Goal: Check status: Check status

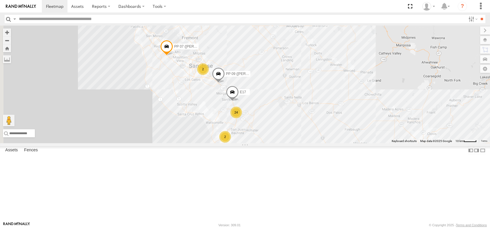
drag, startPoint x: 387, startPoint y: 102, endPoint x: 385, endPoint y: 110, distance: 7.6
click at [385, 110] on div "24 2 2 2 E17 PP 09 (Guillermo) PP 07 (ISIDRO)" at bounding box center [245, 85] width 490 height 118
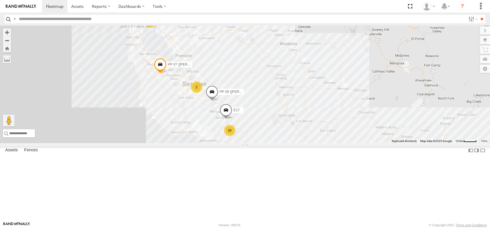
click at [348, 118] on div "24 2 2 2 E17 PP 09 (Guillermo) PP 07 (ISIDRO)" at bounding box center [245, 85] width 490 height 118
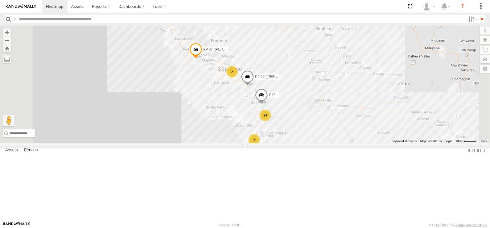
drag, startPoint x: 357, startPoint y: 131, endPoint x: 366, endPoint y: 127, distance: 9.8
click at [366, 127] on div "E17 PP 09 (Guillermo) PP 07 (ISIDRO) 24 2 2 2" at bounding box center [245, 85] width 490 height 118
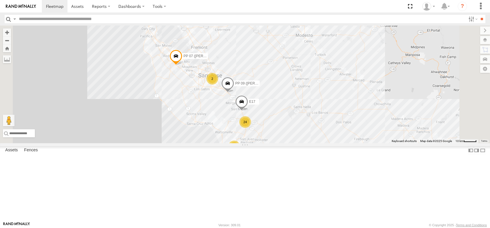
drag, startPoint x: 403, startPoint y: 110, endPoint x: 379, endPoint y: 118, distance: 24.4
click at [379, 118] on div "E17 PP 09 (Guillermo) PP 07 (ISIDRO) 24 2 2 2" at bounding box center [245, 85] width 490 height 118
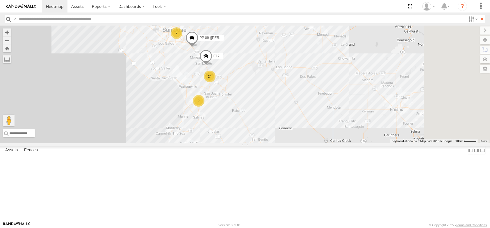
drag, startPoint x: 399, startPoint y: 161, endPoint x: 372, endPoint y: 123, distance: 46.3
click at [372, 123] on div "E17 PP 09 (Guillermo) PP 07 (ISIDRO) 24 2 2 2" at bounding box center [245, 85] width 490 height 118
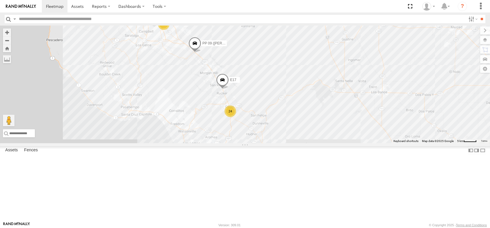
drag, startPoint x: 265, startPoint y: 118, endPoint x: 244, endPoint y: 119, distance: 20.9
click at [244, 119] on div "E17 PP 09 (Guillermo) PP 07 (ISIDRO) 24 2 2" at bounding box center [245, 85] width 490 height 118
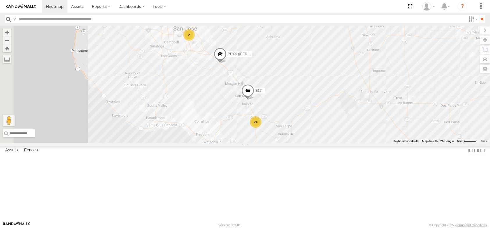
drag, startPoint x: 345, startPoint y: 96, endPoint x: 366, endPoint y: 103, distance: 21.7
click at [365, 103] on div "E17 PP 09 (Guillermo) PP 07 (ISIDRO) 24 2 2" at bounding box center [245, 85] width 490 height 118
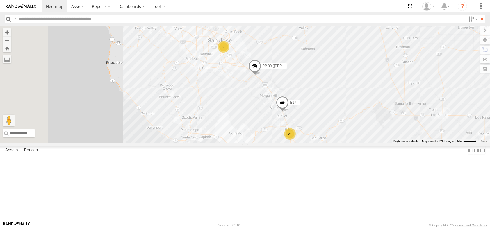
drag, startPoint x: 410, startPoint y: 101, endPoint x: 405, endPoint y: 102, distance: 5.6
click at [405, 102] on div "E17 PP 09 (Guillermo) PP 07 (ISIDRO) 24 2 2" at bounding box center [245, 85] width 490 height 118
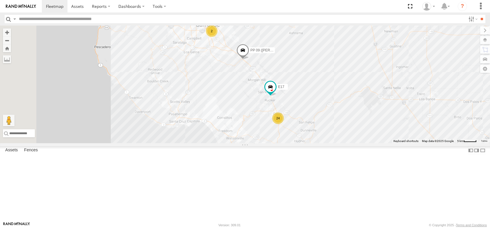
drag, startPoint x: 392, startPoint y: 129, endPoint x: 385, endPoint y: 113, distance: 17.3
click at [385, 113] on div "24 2 2 E17 PP 09 (Guillermo) PP 07 (ISIDRO)" at bounding box center [245, 85] width 490 height 118
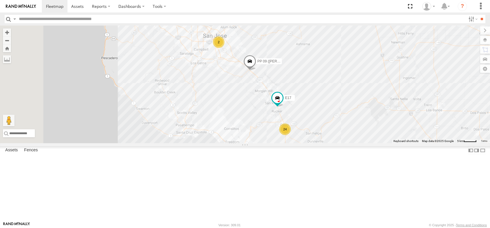
drag, startPoint x: 369, startPoint y: 118, endPoint x: 377, endPoint y: 130, distance: 15.2
click at [377, 130] on div "24 2 2 E17 PP 09 (Guillermo) PP 07 (ISIDRO)" at bounding box center [245, 85] width 490 height 118
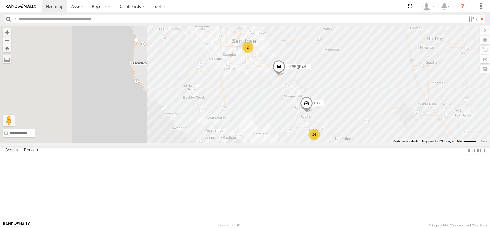
drag, startPoint x: 249, startPoint y: 114, endPoint x: 282, endPoint y: 122, distance: 33.6
click at [282, 122] on div "E17 PP 09 (Guillermo) PP 07 (ISIDRO) 24 2 2" at bounding box center [245, 85] width 490 height 118
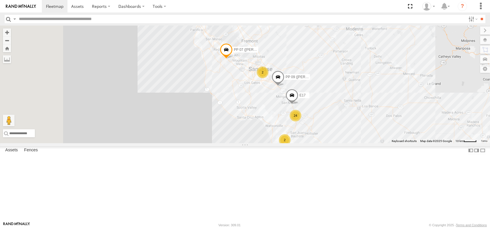
drag, startPoint x: 287, startPoint y: 131, endPoint x: 312, endPoint y: 131, distance: 25.9
click at [316, 133] on div "E17 PP 09 (Guillermo) PP 07 (ISIDRO) 24 2 2 2" at bounding box center [245, 85] width 490 height 118
drag, startPoint x: 397, startPoint y: 161, endPoint x: 381, endPoint y: 154, distance: 17.2
click at [381, 143] on div "24 2 2 2 E17 PP 09 (Guillermo) PP 07 (ISIDRO)" at bounding box center [245, 85] width 490 height 118
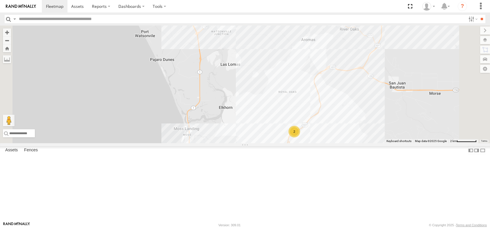
drag, startPoint x: 451, startPoint y: 161, endPoint x: 333, endPoint y: 189, distance: 121.2
click at [334, 143] on div "E17 PP 09 (Guillermo) PP 07 (ISIDRO) 2" at bounding box center [245, 85] width 490 height 118
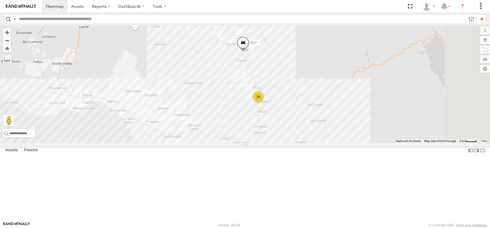
drag, startPoint x: 402, startPoint y: 116, endPoint x: 362, endPoint y: 152, distance: 53.4
click at [371, 143] on div "E17 PP 09 (Guillermo) PP 07 (ISIDRO) 24 2" at bounding box center [245, 85] width 490 height 118
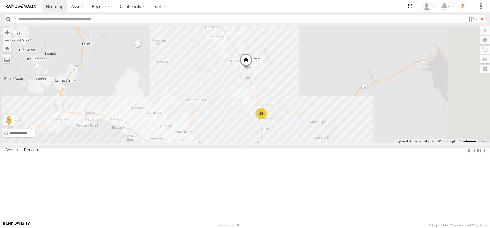
drag, startPoint x: 358, startPoint y: 111, endPoint x: 358, endPoint y: 139, distance: 28.8
click at [358, 139] on div "E17 PP 09 (Guillermo) PP 07 (ISIDRO) 24 2" at bounding box center [245, 85] width 490 height 118
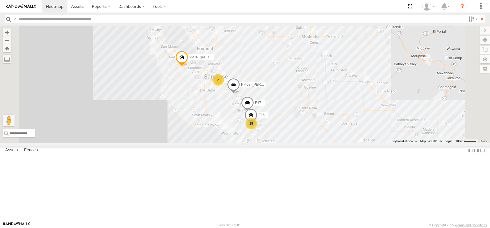
drag, startPoint x: 220, startPoint y: 110, endPoint x: 272, endPoint y: 153, distance: 67.2
click at [272, 143] on div "E17 PP 09 (Guillermo) PP 07 (ISIDRO) E16 25 2 2" at bounding box center [245, 85] width 490 height 118
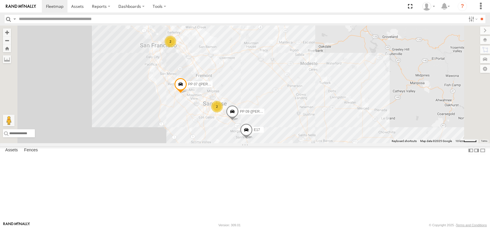
drag, startPoint x: 311, startPoint y: 109, endPoint x: 301, endPoint y: 90, distance: 20.8
click at [301, 90] on div "E17 PP 09 (Guillermo) PP 07 (ISIDRO) 26 2 2" at bounding box center [245, 85] width 490 height 118
drag, startPoint x: 346, startPoint y: 162, endPoint x: 321, endPoint y: 120, distance: 49.1
click at [327, 113] on div "26 2 2 E17 PP 09 (Guillermo) PP 07 (ISIDRO)" at bounding box center [245, 85] width 490 height 118
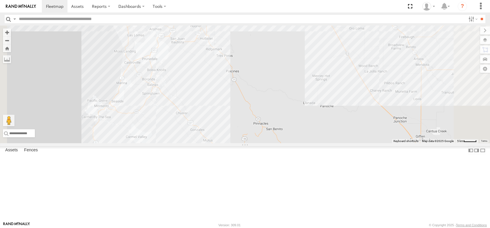
drag, startPoint x: 256, startPoint y: 59, endPoint x: 256, endPoint y: 67, distance: 8.4
click at [256, 67] on div "E17 PP 09 (Guillermo) PP 07 (ISIDRO) 26" at bounding box center [245, 85] width 490 height 118
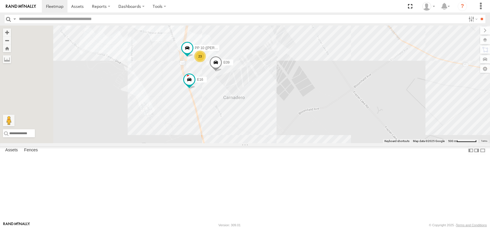
drag, startPoint x: 263, startPoint y: 74, endPoint x: 299, endPoint y: 131, distance: 68.1
click at [299, 131] on div "E17 PP 09 (Guillermo) PP 07 (ISIDRO) E16 23 PP 10 (Edgar) E09" at bounding box center [245, 85] width 490 height 118
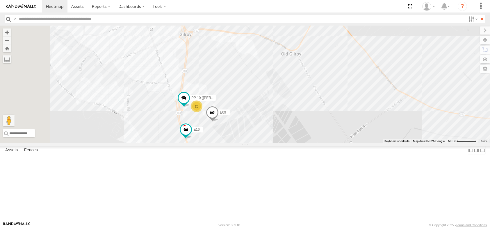
drag, startPoint x: 295, startPoint y: 77, endPoint x: 303, endPoint y: 131, distance: 54.7
click at [303, 131] on div "E17 PP 09 (Guillermo) PP 07 (ISIDRO) E16 PP 10 (Edgar) E09 23" at bounding box center [245, 85] width 490 height 118
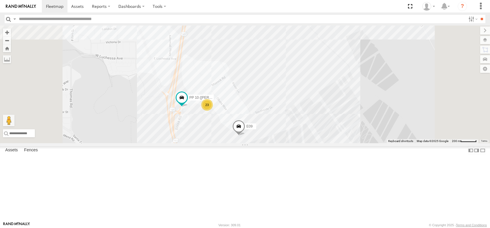
drag, startPoint x: 341, startPoint y: 135, endPoint x: 346, endPoint y: 120, distance: 15.9
click at [346, 120] on div "E17 PP 09 (Guillermo) PP 07 (ISIDRO) E16 PP 10 (Edgar) E09 23" at bounding box center [245, 85] width 490 height 118
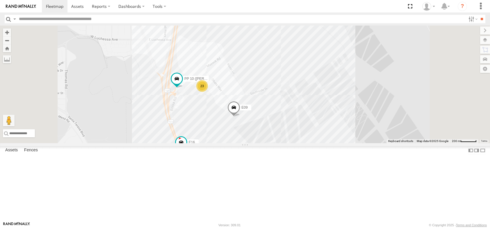
drag, startPoint x: 346, startPoint y: 133, endPoint x: 343, endPoint y: 120, distance: 12.6
click at [343, 120] on div "E17 PP 09 (Guillermo) PP 07 (ISIDRO) E16 PP 10 (Edgar) E09 23" at bounding box center [245, 85] width 490 height 118
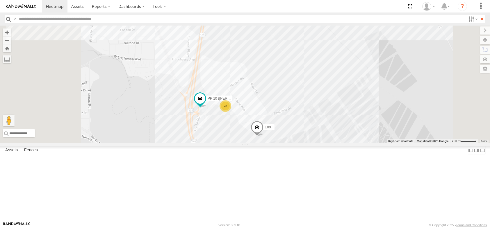
drag, startPoint x: 269, startPoint y: 115, endPoint x: 276, endPoint y: 119, distance: 8.7
click at [276, 119] on div "E17 PP 09 (Guillermo) PP 07 (ISIDRO) E16 PP 10 (Edgar) E09 23" at bounding box center [245, 85] width 490 height 118
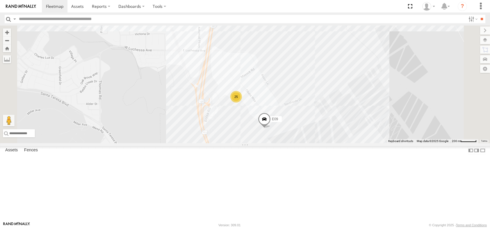
click at [300, 35] on div "25 E09" at bounding box center [245, 85] width 490 height 118
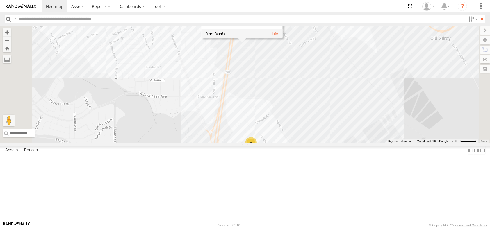
drag, startPoint x: 314, startPoint y: 77, endPoint x: 330, endPoint y: 132, distance: 57.1
click at [330, 132] on div "25 E09 CM ANAYLITICAL,INC 0" at bounding box center [245, 85] width 490 height 118
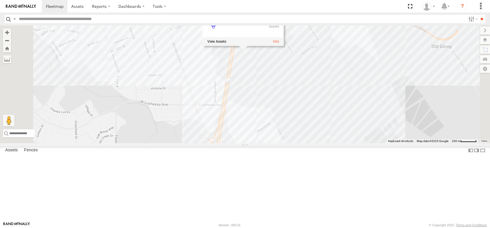
click at [282, 101] on div "25 E09 CM ANAYLITICAL,INC 0" at bounding box center [245, 85] width 490 height 118
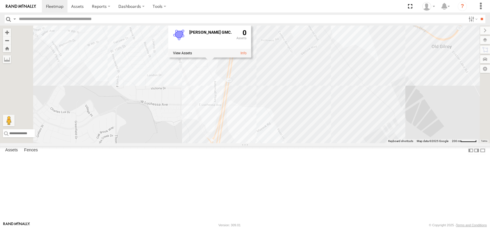
click at [290, 110] on div "25 E09 GILROY BUICK GMC. 0" at bounding box center [245, 85] width 490 height 118
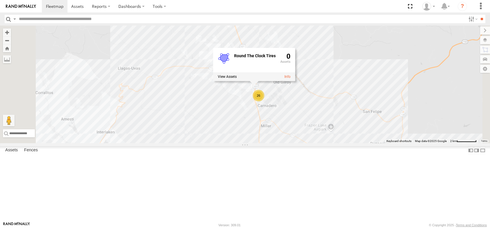
click at [372, 143] on div "26 E17 Round The Clock Tires 0" at bounding box center [245, 85] width 490 height 118
click at [363, 57] on div "26 E17 Round The Clock Tires 0" at bounding box center [245, 85] width 490 height 118
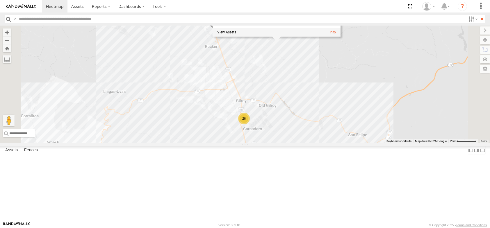
drag, startPoint x: 361, startPoint y: 114, endPoint x: 356, endPoint y: 119, distance: 7.6
click at [356, 119] on div "26 E17 INFRASTRUCTURE SOLUTIONS MGMT GROUP INC 0" at bounding box center [245, 85] width 490 height 118
click at [393, 143] on div "26 E17 INFRASTRUCTURE SOLUTIONS MGMT GROUP INC 0" at bounding box center [245, 85] width 490 height 118
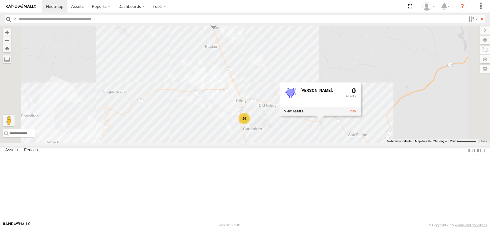
click at [364, 143] on div "26 E17 TODD MATHIS. 0" at bounding box center [245, 85] width 490 height 118
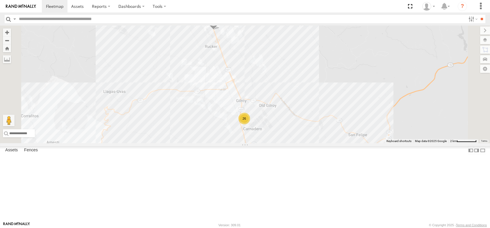
click at [367, 143] on div "26 E17" at bounding box center [245, 85] width 490 height 118
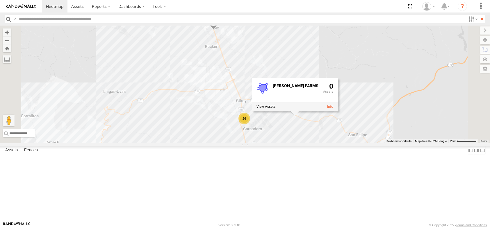
click at [340, 143] on div "26 E17 SILVA FARMS 0" at bounding box center [245, 85] width 490 height 118
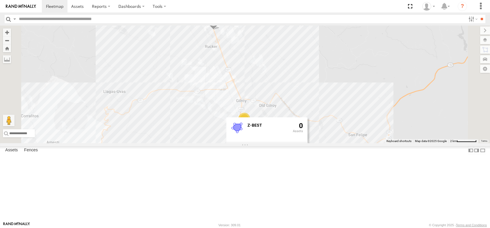
click at [404, 143] on div "26 E17 Z-BEST 0" at bounding box center [245, 85] width 490 height 118
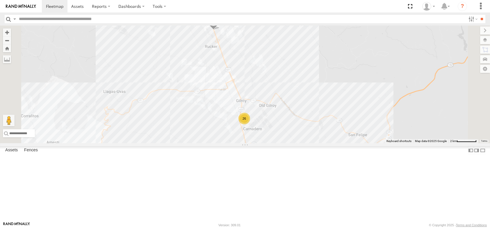
click at [404, 143] on div "26 E17" at bounding box center [245, 85] width 490 height 118
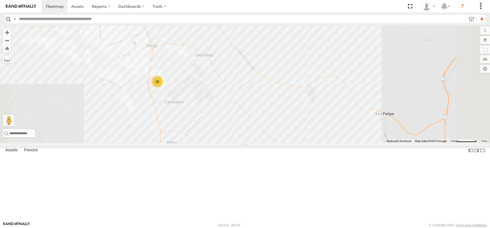
click at [401, 143] on div "E17 26" at bounding box center [245, 85] width 490 height 118
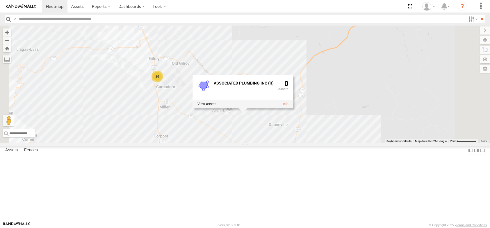
drag, startPoint x: 401, startPoint y: 200, endPoint x: 337, endPoint y: 157, distance: 76.2
click at [341, 143] on div "E17 26 ASSOCIATED PLUMBING INC (R) 0" at bounding box center [245, 85] width 490 height 118
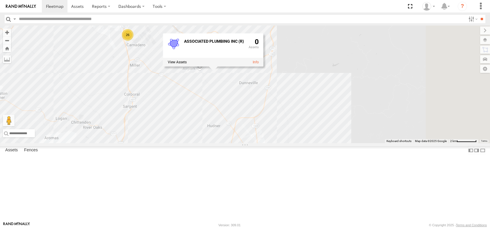
drag, startPoint x: 379, startPoint y: 195, endPoint x: 361, endPoint y: 157, distance: 42.5
click at [361, 143] on div "E17 26 ASSOCIATED PLUMBING INC (R) 0" at bounding box center [245, 85] width 490 height 118
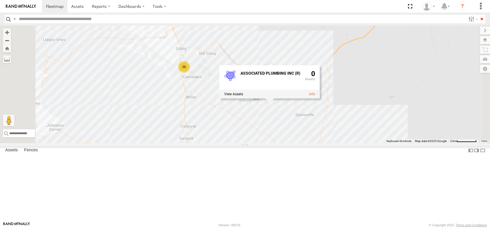
drag, startPoint x: 219, startPoint y: 146, endPoint x: 285, endPoint y: 172, distance: 70.6
click at [291, 143] on div "E17 26 ASSOCIATED PLUMBING INC (R) 0" at bounding box center [245, 85] width 490 height 118
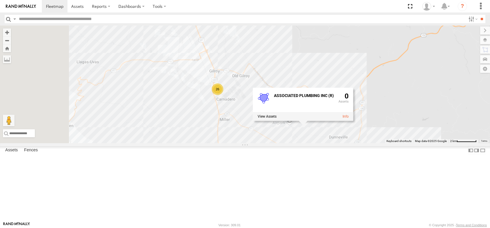
drag, startPoint x: 234, startPoint y: 120, endPoint x: 249, endPoint y: 143, distance: 27.1
click at [249, 143] on div "E17 26 ASSOCIATED PLUMBING INC (R) 0" at bounding box center [245, 85] width 490 height 118
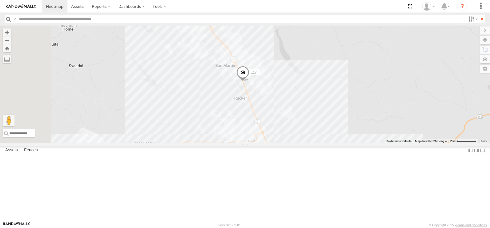
drag, startPoint x: 263, startPoint y: 67, endPoint x: 315, endPoint y: 137, distance: 87.9
click at [315, 137] on div "E17 26 ASSOCIATED PLUMBING INC (R) 0" at bounding box center [245, 85] width 490 height 118
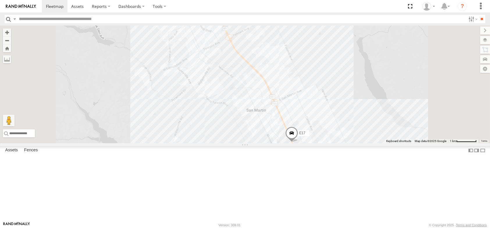
click at [312, 110] on div "E17 ASSOCIATED PLUMBING INC (R) 0" at bounding box center [245, 85] width 490 height 118
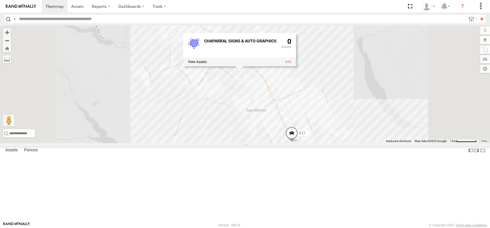
click at [323, 110] on div "E17 CHAPARRAL SIGNS & AUTO GRAPHICS 0" at bounding box center [245, 85] width 490 height 118
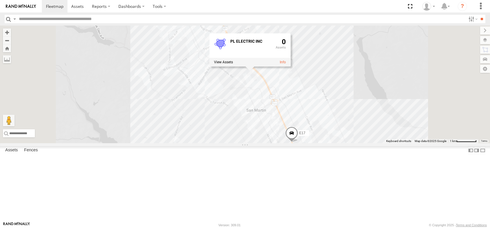
click at [291, 67] on div "PL ELECTRIC INC 0" at bounding box center [249, 49] width 81 height 33
click at [328, 110] on div "E17 PL ELECTRIC INC 0" at bounding box center [245, 85] width 490 height 118
click at [287, 128] on div "E17 MAGDIEL ENRIQUEZ GONZALEZ 0" at bounding box center [245, 85] width 490 height 118
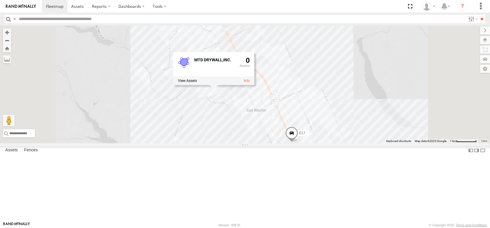
click at [323, 129] on div "E17 MTD DRYWALL,INC. 0" at bounding box center [245, 85] width 490 height 118
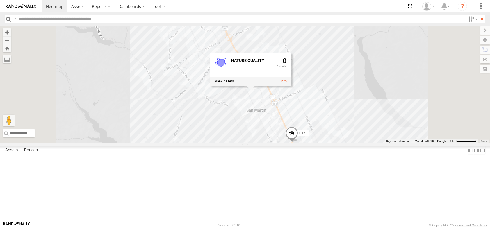
click at [291, 86] on div "NATURE QUALITY 0" at bounding box center [250, 69] width 81 height 33
click at [327, 134] on div "E17 NATURE QUALITY 0" at bounding box center [245, 85] width 490 height 118
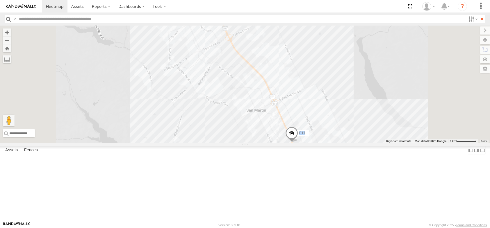
click at [230, 134] on div "E17" at bounding box center [245, 85] width 490 height 118
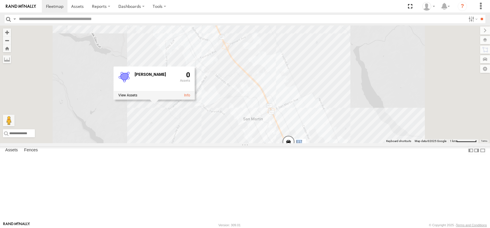
drag, startPoint x: 374, startPoint y: 95, endPoint x: 367, endPoint y: 111, distance: 17.8
click at [367, 111] on div "E17 GEORGE HICKS 0" at bounding box center [245, 85] width 490 height 118
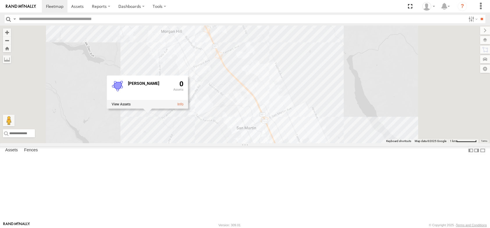
click at [365, 142] on div "E17 GEORGE HICKS 0" at bounding box center [245, 85] width 490 height 118
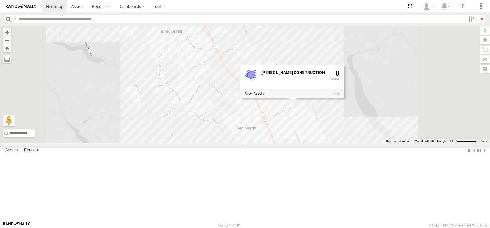
click at [355, 143] on div "E17 RON HULBERT CONSTRUCTION 0" at bounding box center [245, 85] width 490 height 118
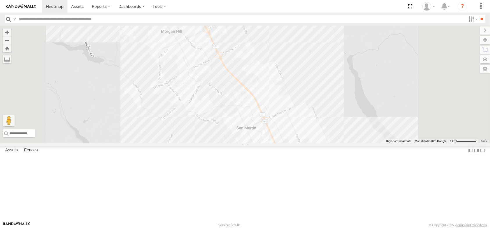
click at [357, 142] on div "E17" at bounding box center [245, 85] width 490 height 118
click at [356, 142] on div "E17" at bounding box center [245, 85] width 490 height 118
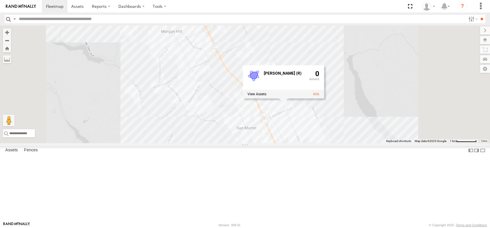
click at [367, 88] on div "E17 ONON SANTOS (R) 0" at bounding box center [245, 85] width 490 height 118
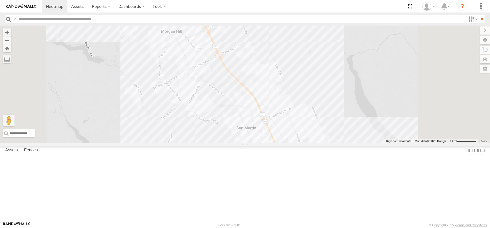
click at [347, 43] on div "E17" at bounding box center [245, 85] width 490 height 118
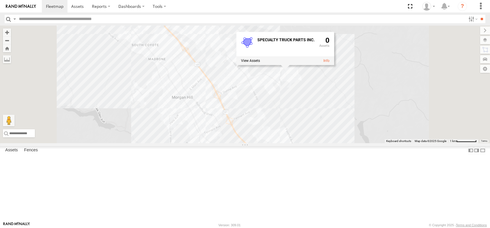
drag, startPoint x: 354, startPoint y: 98, endPoint x: 361, endPoint y: 144, distance: 46.9
click at [361, 143] on div "E17 SPECIALTY TRUCK PARTS INC. 0" at bounding box center [245, 85] width 490 height 118
click at [290, 86] on div "E17 SPECIALTY TRUCK PARTS INC. 0" at bounding box center [245, 85] width 490 height 118
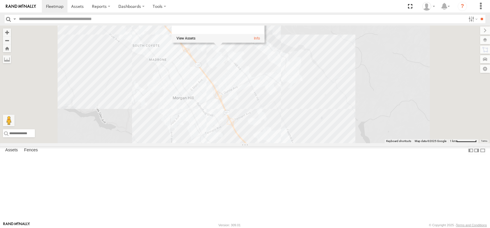
click at [317, 95] on div "E17 BILL JACOBSON TRUCKING 0" at bounding box center [245, 85] width 490 height 118
click at [295, 101] on div "E17 BILL JACOBSON TRUCKING 0" at bounding box center [245, 85] width 490 height 118
click at [265, 111] on div "E17 BILL JACOBSON TRUCKING 0" at bounding box center [245, 85] width 490 height 118
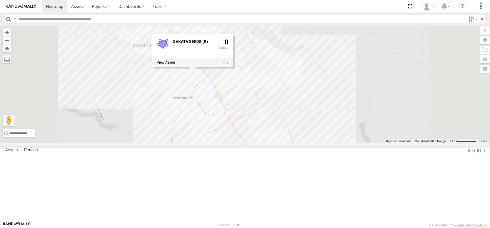
click at [271, 115] on div "E17 SAKATA SEEDS (R) 0" at bounding box center [245, 85] width 490 height 118
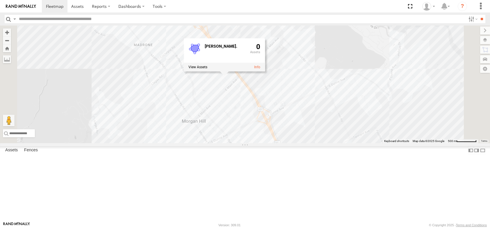
click at [248, 140] on div "E17 HECTOR PEREZ. 0" at bounding box center [245, 85] width 490 height 118
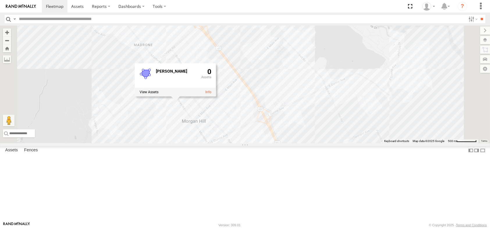
click at [201, 64] on div "E17 ARACELI CASTILLO 0" at bounding box center [245, 85] width 490 height 118
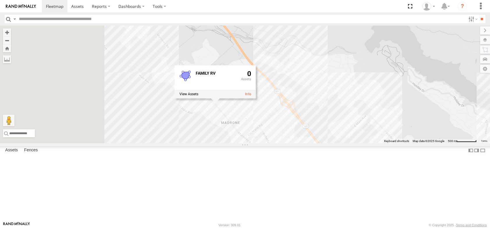
drag, startPoint x: 228, startPoint y: 136, endPoint x: 286, endPoint y: 183, distance: 74.0
click at [286, 143] on div "E17 FAMILY RV 0" at bounding box center [245, 85] width 490 height 118
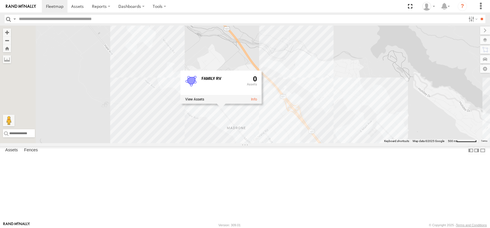
click at [227, 81] on div "E17 FAMILY RV 0" at bounding box center [245, 85] width 490 height 118
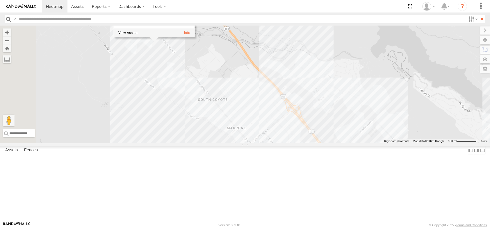
click at [249, 117] on div "E17 EJW TIRE & SERVICE 0" at bounding box center [245, 85] width 490 height 118
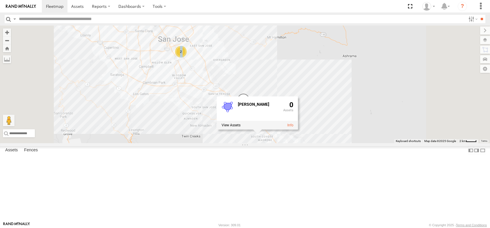
drag, startPoint x: 432, startPoint y: 70, endPoint x: 413, endPoint y: 142, distance: 74.2
click at [413, 142] on div "E17 26 2 PP 09 (Guillermo) TERRY DeLEEUW 0" at bounding box center [245, 85] width 490 height 118
click at [294, 123] on div "E17 26 2 PP 09 (Guillermo) TERRY DeLEEUW 0" at bounding box center [245, 85] width 490 height 118
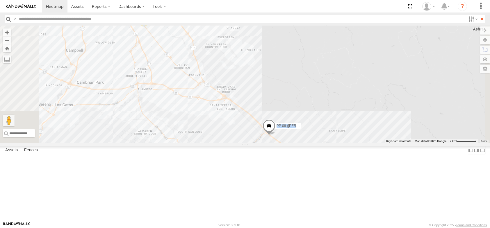
click at [328, 143] on div "E17 PP 09 (Guillermo) 2" at bounding box center [245, 85] width 490 height 118
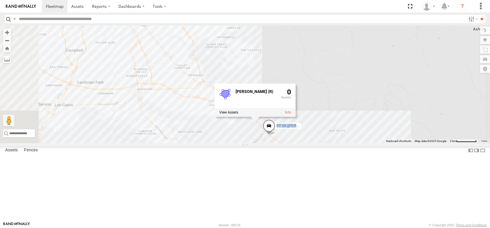
click at [326, 143] on div "E17 PP 09 (Guillermo) 2 STEVE NILMEYER (R) 0" at bounding box center [245, 85] width 490 height 118
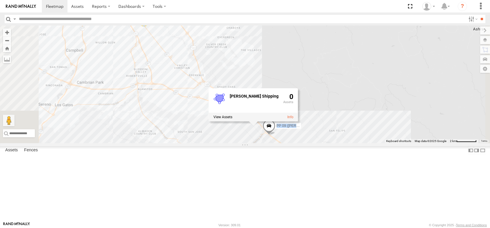
click at [298, 143] on div "E17 PP 09 (Guillermo) 2 DON LARSON Shipping 0" at bounding box center [245, 85] width 490 height 118
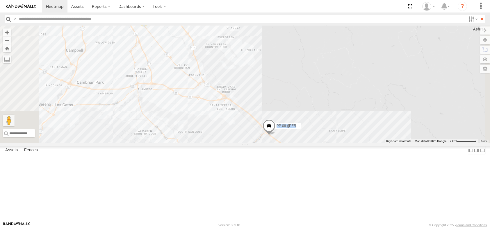
click at [296, 143] on div "E17 PP 09 (Guillermo) 2" at bounding box center [245, 85] width 490 height 118
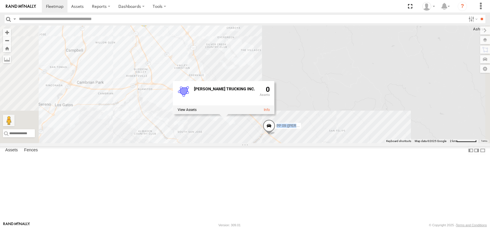
click at [358, 113] on div "E17 PP 09 (Guillermo) 2 SANTOS TRUCKING INC. 0" at bounding box center [245, 85] width 490 height 118
click at [281, 108] on div "E17 PP 09 (Guillermo) 2 SANTOS TRUCKING INC. 0" at bounding box center [245, 85] width 490 height 118
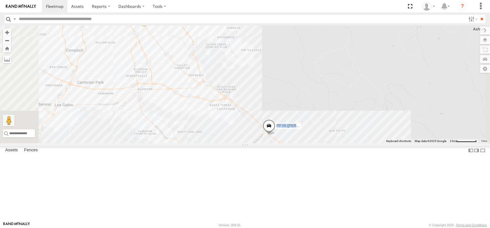
click at [281, 108] on div "E17 PP 09 (Guillermo) 2" at bounding box center [245, 85] width 490 height 118
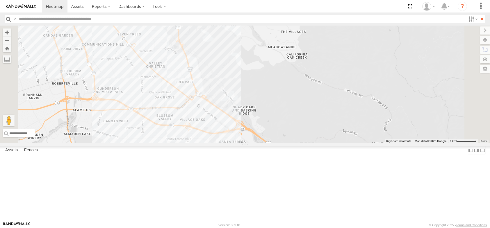
click at [280, 106] on div "E17 PP 09 (Guillermo)" at bounding box center [245, 85] width 490 height 118
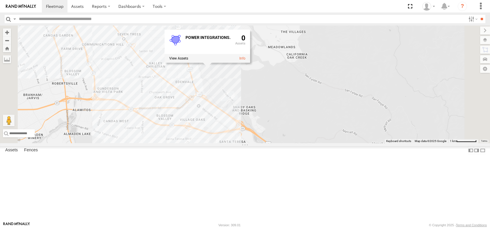
click at [309, 139] on div "E17 PP 09 (Guillermo) POWER INTEGRATIONS. 0" at bounding box center [245, 85] width 490 height 118
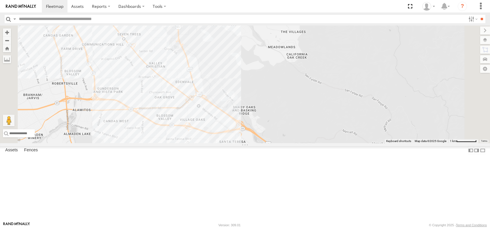
click at [309, 137] on div "E17 PP 09 (Guillermo)" at bounding box center [245, 85] width 490 height 118
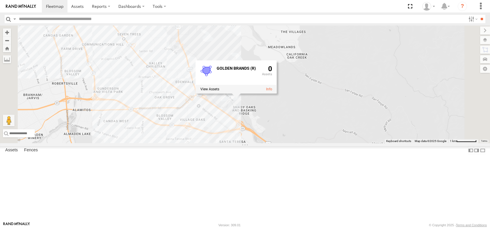
click at [287, 138] on div "E17 PP 09 (Guillermo) GOLDEN BRANDS (R) 0" at bounding box center [245, 85] width 490 height 118
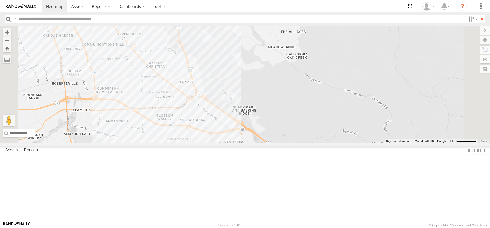
click at [274, 131] on div "E17 PP 09 (Guillermo)" at bounding box center [245, 85] width 490 height 118
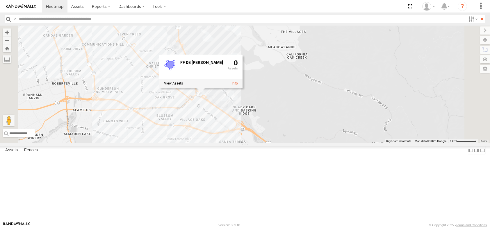
click at [265, 143] on div "E17 PP 09 (Guillermo) FF DE LEON 0" at bounding box center [245, 85] width 490 height 118
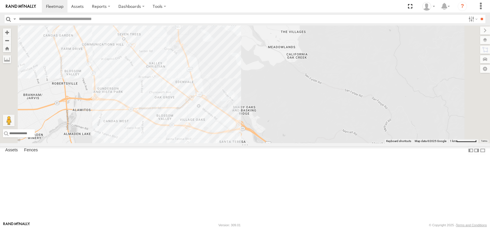
click at [251, 116] on div "E17 PP 09 (Guillermo)" at bounding box center [245, 85] width 490 height 118
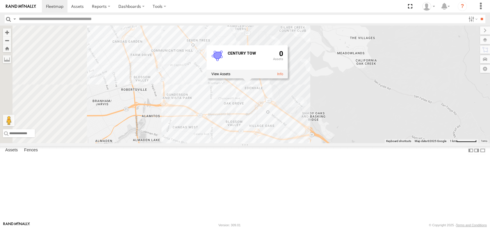
drag, startPoint x: 236, startPoint y: 129, endPoint x: 306, endPoint y: 135, distance: 70.7
click at [306, 135] on div "E17 PP 09 (Guillermo) CENTURY TOW 0" at bounding box center [245, 85] width 490 height 118
click at [286, 143] on div "E17 PP 09 (Guillermo) 2 CENTURY TOW 0" at bounding box center [245, 85] width 490 height 118
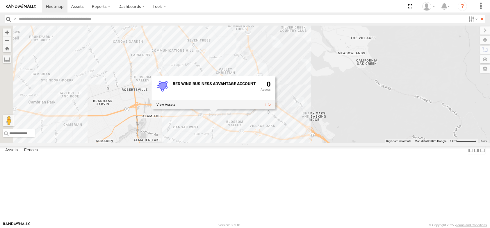
click at [267, 66] on div "E17 PP 09 (Guillermo) 2 RED WING BUSINESS ADVANTAGE ACCOUNT 0" at bounding box center [245, 85] width 490 height 118
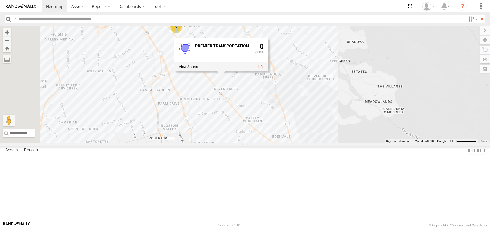
drag, startPoint x: 299, startPoint y: 122, endPoint x: 317, endPoint y: 154, distance: 36.5
click at [317, 143] on div "E17 PP 09 (Guillermo) 2 PREMIER TRANSPORTATION 0" at bounding box center [245, 85] width 490 height 118
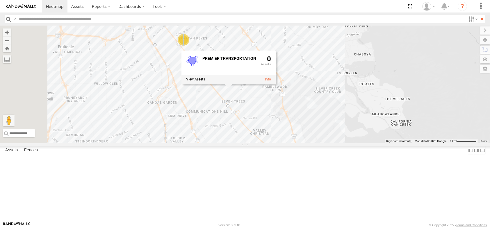
click at [314, 143] on div "E17 PP 09 (Guillermo) 2 PREMIER TRANSPORTATION 0" at bounding box center [245, 85] width 490 height 118
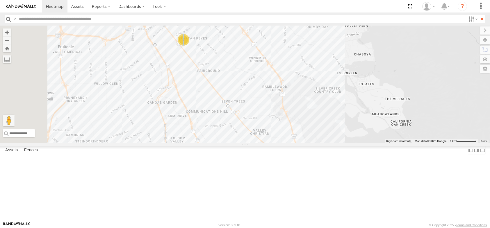
click at [302, 110] on div "E17 PP 09 (Guillermo) 2" at bounding box center [245, 85] width 490 height 118
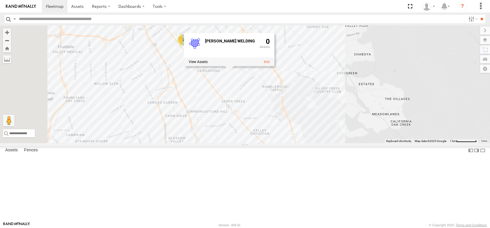
click at [291, 122] on div "E17 PP 09 (Guillermo) 2 HERSON WELDING 0" at bounding box center [245, 85] width 490 height 118
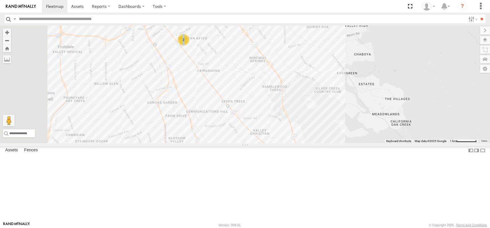
click at [291, 120] on div "E17 PP 09 (Guillermo) 2" at bounding box center [245, 85] width 490 height 118
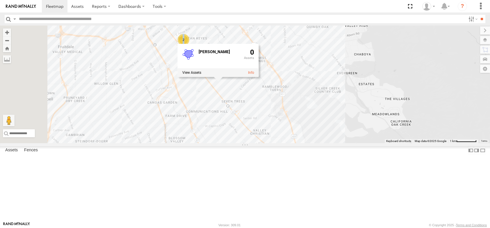
click at [373, 76] on div "E17 PP 09 (Guillermo) 2 RICH PERUSINA 0" at bounding box center [245, 85] width 490 height 118
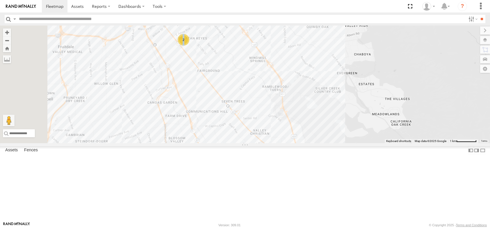
click at [372, 73] on div "E17 PP 09 (Guillermo) 2" at bounding box center [245, 85] width 490 height 118
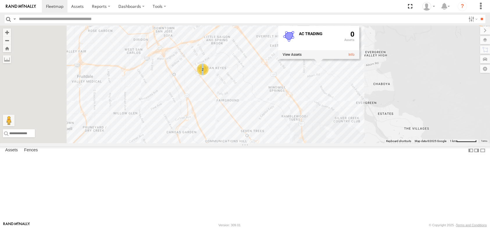
click at [385, 120] on div "E17 PP 09 (Guillermo) 2 AC TRADING 0" at bounding box center [245, 85] width 490 height 118
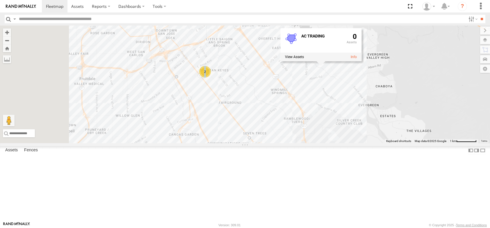
click at [366, 114] on div "E17 PP 09 (Guillermo) 2 AC TRADING 0" at bounding box center [245, 85] width 490 height 118
click at [351, 100] on div "E17 PP 09 (Guillermo) 2 AC TRADING 0" at bounding box center [245, 85] width 490 height 118
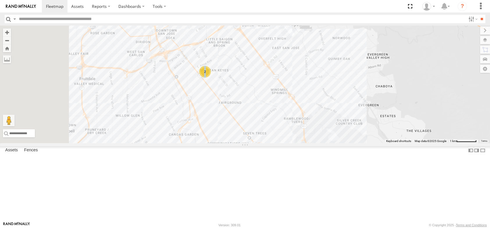
click at [353, 97] on div "E17 PP 09 (Guillermo) 2" at bounding box center [245, 85] width 490 height 118
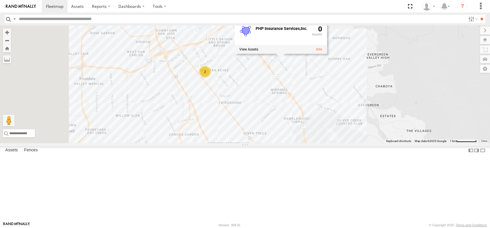
drag, startPoint x: 338, startPoint y: 127, endPoint x: 384, endPoint y: 134, distance: 46.1
click at [384, 134] on div "E17 PP 09 (Guillermo) 2 PHP Insurance Services,Inc. 0" at bounding box center [245, 85] width 490 height 118
drag, startPoint x: 361, startPoint y: 137, endPoint x: 431, endPoint y: 128, distance: 70.7
click at [431, 128] on div "E17 PP 09 (Guillermo) 2 PHP Insurance Services,Inc. 0" at bounding box center [245, 85] width 490 height 118
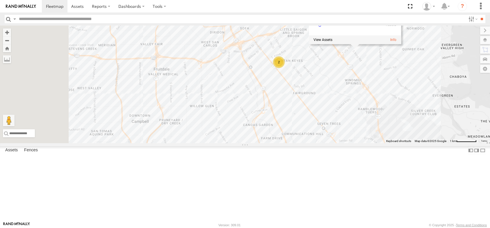
click at [275, 143] on div "E17 PP 09 (Guillermo) 2 PHP Insurance Services,Inc. 0" at bounding box center [245, 85] width 490 height 118
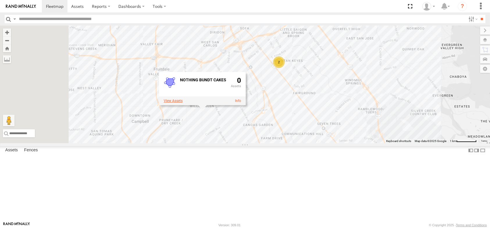
click at [182, 103] on label at bounding box center [172, 101] width 19 height 4
click at [0, 0] on label "×" at bounding box center [0, 0] width 0 height 0
click at [241, 103] on link at bounding box center [238, 101] width 6 height 4
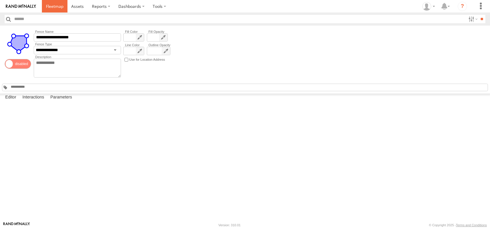
click at [56, 8] on span at bounding box center [54, 6] width 17 height 6
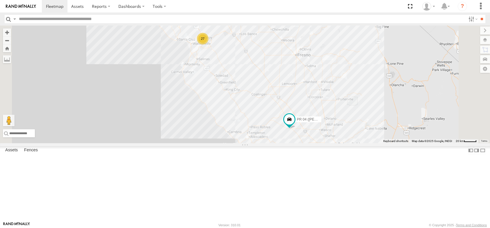
drag, startPoint x: 350, startPoint y: 188, endPoint x: 337, endPoint y: 168, distance: 23.0
click at [337, 143] on div "27 2 3 PP 07 (ISIDRO) PR 04 (Williams)" at bounding box center [245, 85] width 490 height 118
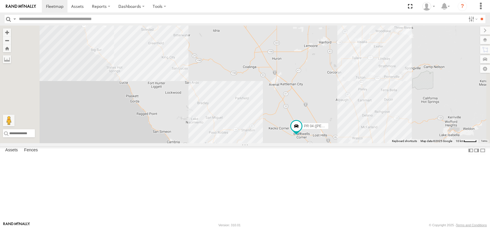
drag, startPoint x: 259, startPoint y: 104, endPoint x: 255, endPoint y: 113, distance: 9.8
click at [255, 113] on div "PP 07 (ISIDRO) PR 04 (Williams)" at bounding box center [245, 85] width 490 height 118
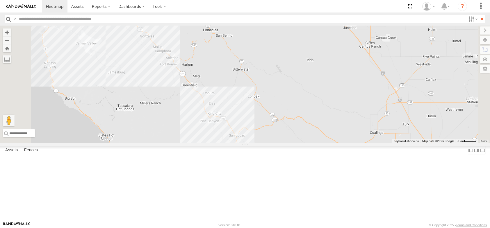
drag, startPoint x: 226, startPoint y: 111, endPoint x: 259, endPoint y: 143, distance: 46.1
click at [259, 143] on div "PP 07 (ISIDRO) PR 04 (Williams)" at bounding box center [245, 85] width 490 height 118
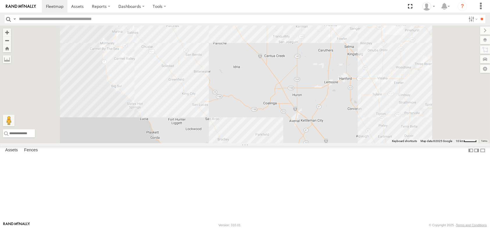
drag, startPoint x: 321, startPoint y: 154, endPoint x: 296, endPoint y: 124, distance: 39.3
click at [296, 124] on div "PP 07 (ISIDRO) PR 04 (Williams) 26 E17" at bounding box center [245, 85] width 490 height 118
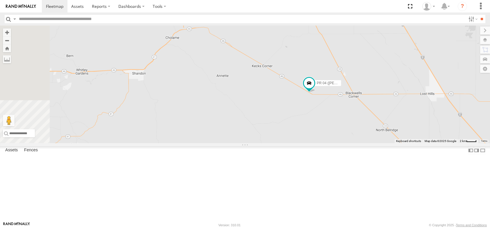
drag, startPoint x: 444, startPoint y: 157, endPoint x: 465, endPoint y: 123, distance: 39.9
click at [465, 123] on div "PP 07 (ISIDRO) PR 04 (Williams) E17" at bounding box center [245, 85] width 490 height 118
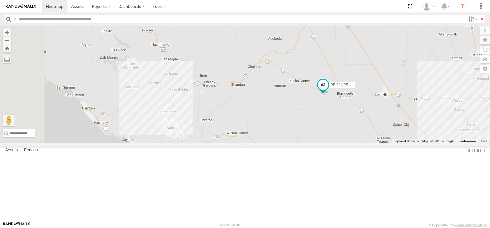
click at [328, 90] on span at bounding box center [323, 84] width 10 height 10
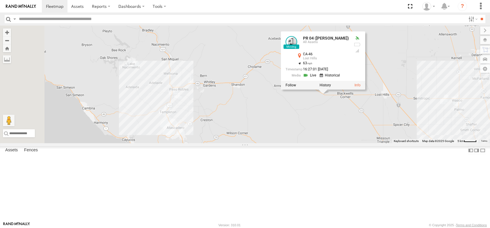
click at [318, 78] on link at bounding box center [310, 76] width 15 height 6
drag, startPoint x: 336, startPoint y: 149, endPoint x: 345, endPoint y: 148, distance: 9.4
click at [340, 143] on div "PP 07 (ISIDRO) PR 04 (Williams) E17 PR 04 (Williams) All Assets CA-46 Lost Hill…" at bounding box center [245, 85] width 490 height 118
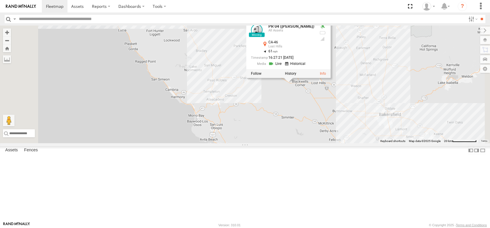
click at [343, 128] on div "PP 07 (ISIDRO) PR 04 (Williams) E17 PR 04 (Williams) All Assets CA-46 Lost Hill…" at bounding box center [245, 85] width 490 height 118
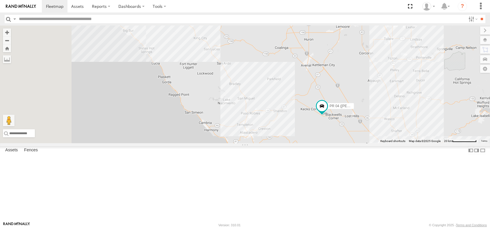
drag, startPoint x: 341, startPoint y: 130, endPoint x: 375, endPoint y: 163, distance: 47.5
click at [375, 143] on div "PP 07 (ISIDRO) PR 04 (Williams) E17" at bounding box center [245, 85] width 490 height 118
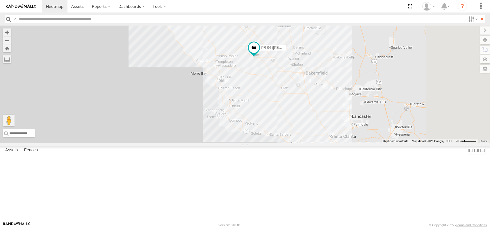
drag, startPoint x: 403, startPoint y: 188, endPoint x: 349, endPoint y: 126, distance: 82.7
click at [349, 126] on div "PP 07 (ISIDRO) PR 04 (Williams) 27 3" at bounding box center [245, 85] width 490 height 118
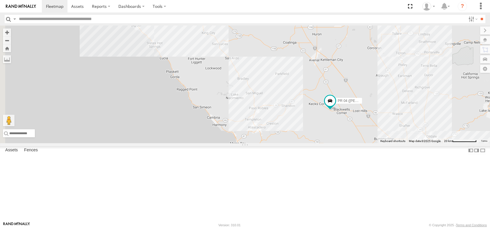
drag, startPoint x: 282, startPoint y: 54, endPoint x: 335, endPoint y: 100, distance: 69.5
click at [335, 100] on div "PP 07 (ISIDRO) PR 04 (Williams)" at bounding box center [245, 85] width 490 height 118
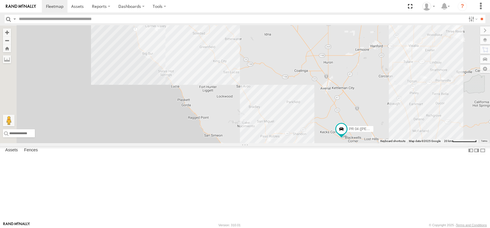
drag, startPoint x: 332, startPoint y: 97, endPoint x: 344, endPoint y: 126, distance: 31.6
click at [344, 126] on div "PP 07 (ISIDRO) PR 04 (Williams)" at bounding box center [245, 85] width 490 height 118
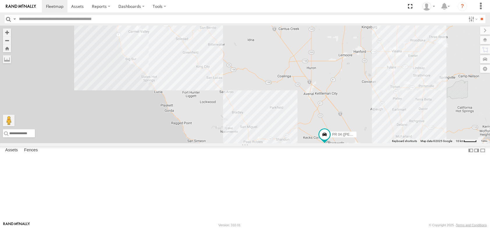
drag, startPoint x: 328, startPoint y: 117, endPoint x: 295, endPoint y: 85, distance: 46.1
click at [295, 85] on div "PP 07 (ISIDRO) PR 04 (Williams)" at bounding box center [245, 85] width 490 height 118
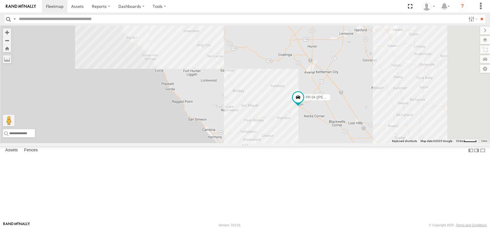
drag, startPoint x: 375, startPoint y: 183, endPoint x: 366, endPoint y: 157, distance: 27.7
click at [375, 143] on div "PR 04 (Williams)" at bounding box center [245, 85] width 490 height 118
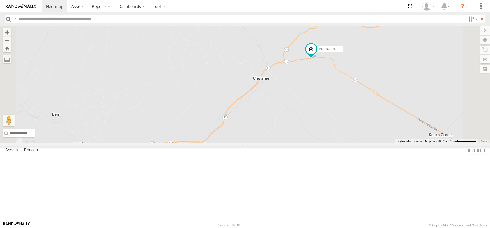
drag, startPoint x: 366, startPoint y: 169, endPoint x: 386, endPoint y: 111, distance: 60.9
click at [386, 111] on div "PR 04 (Williams)" at bounding box center [245, 85] width 490 height 118
click at [317, 54] on span at bounding box center [311, 48] width 10 height 10
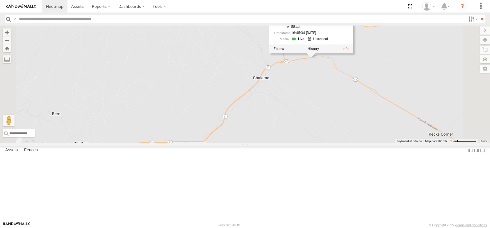
click at [306, 42] on link at bounding box center [298, 39] width 15 height 6
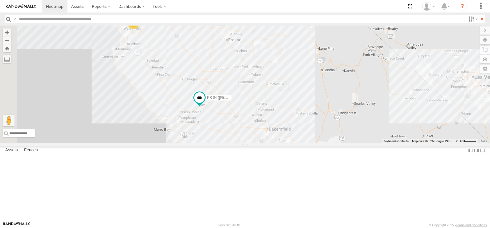
drag, startPoint x: 201, startPoint y: 112, endPoint x: 252, endPoint y: 158, distance: 68.4
click at [252, 143] on div "PR 04 (Williams) 27" at bounding box center [245, 85] width 490 height 118
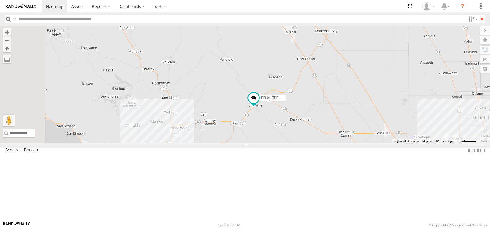
drag, startPoint x: 295, startPoint y: 165, endPoint x: 308, endPoint y: 166, distance: 12.8
click at [308, 143] on div "PR 04 (Williams) PP 07 (ISIDRO)" at bounding box center [245, 85] width 490 height 118
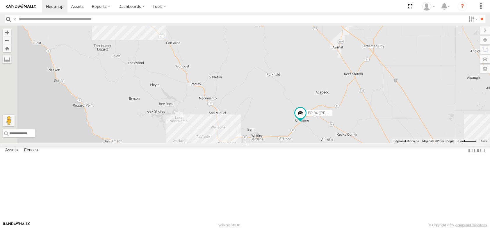
drag, startPoint x: 326, startPoint y: 186, endPoint x: 327, endPoint y: 183, distance: 3.0
click at [326, 143] on div "PR 04 (Williams) PP 07 (ISIDRO)" at bounding box center [245, 85] width 490 height 118
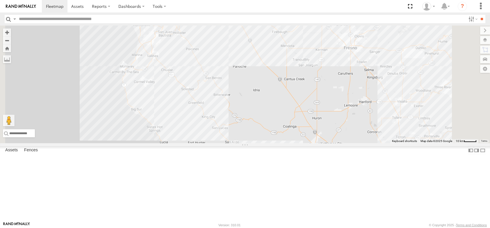
drag, startPoint x: 320, startPoint y: 120, endPoint x: 337, endPoint y: 175, distance: 56.5
click at [337, 143] on div "PR 04 (Williams) PP 07 (ISIDRO)" at bounding box center [245, 85] width 490 height 118
